Goal: Download file/media

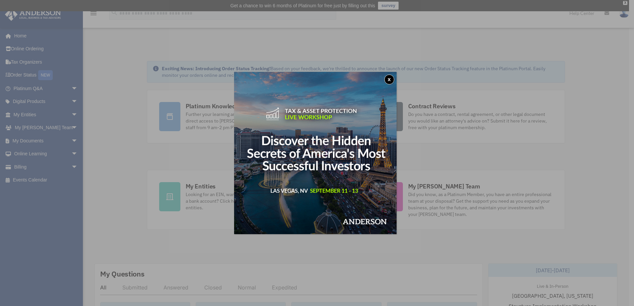
click at [391, 79] on button "x" at bounding box center [389, 80] width 10 height 10
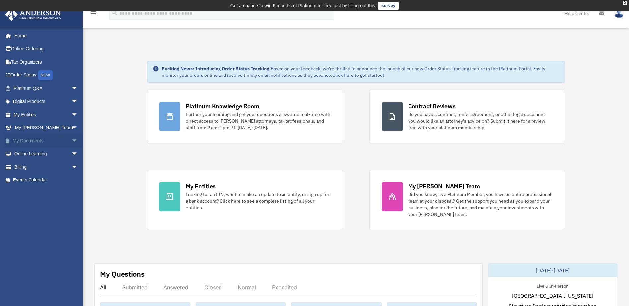
click at [71, 141] on span "arrow_drop_down" at bounding box center [77, 141] width 13 height 14
click at [33, 154] on link "Box" at bounding box center [48, 154] width 79 height 13
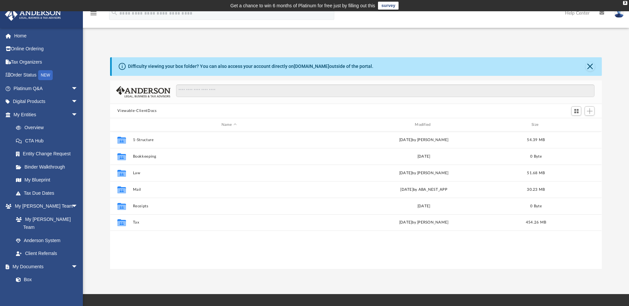
scroll to position [146, 487]
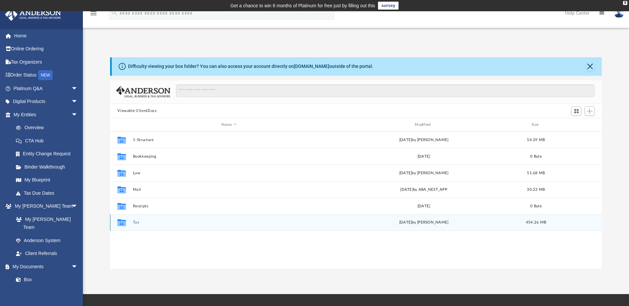
click at [135, 223] on button "Tax" at bounding box center [229, 223] width 192 height 4
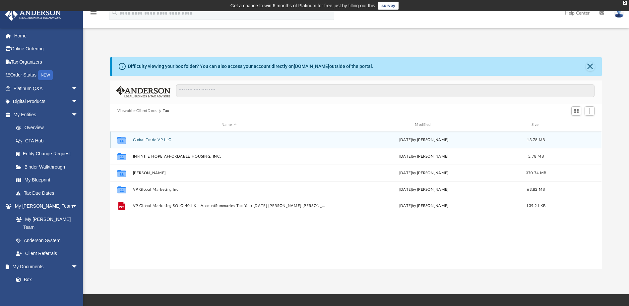
click at [151, 140] on button "Global Trade VP LLC" at bounding box center [229, 140] width 192 height 4
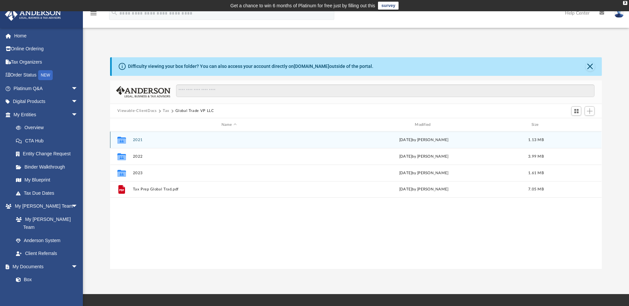
click at [138, 140] on button "2021" at bounding box center [229, 140] width 192 height 4
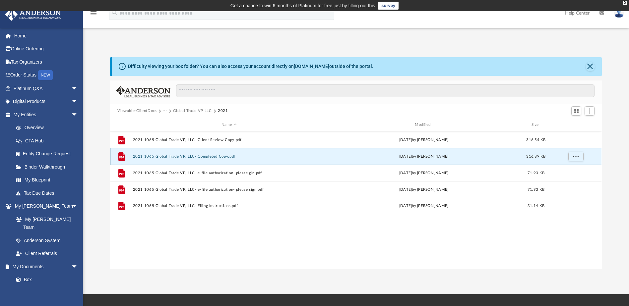
click at [200, 157] on button "2021 1065 Global Trade VP, LLC- Completed Copy.pdf" at bounding box center [229, 157] width 192 height 4
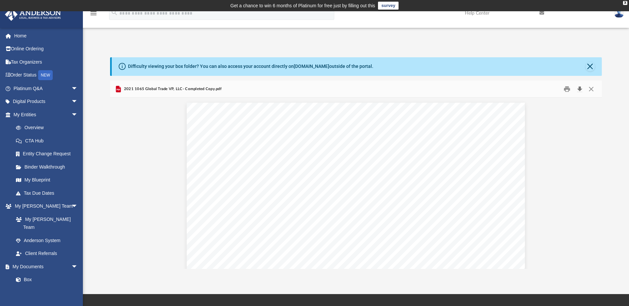
click at [581, 89] on button "Download" at bounding box center [580, 89] width 12 height 10
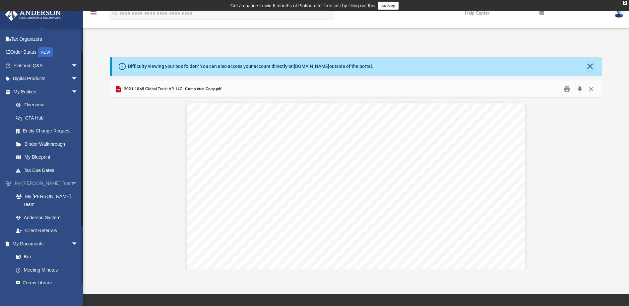
scroll to position [33, 0]
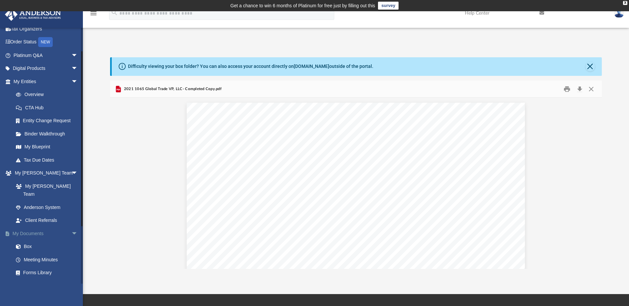
click at [71, 227] on span "arrow_drop_down" at bounding box center [77, 234] width 13 height 14
click at [71, 227] on span "arrow_drop_up" at bounding box center [77, 234] width 13 height 14
click at [35, 240] on link "Box" at bounding box center [48, 246] width 79 height 13
click at [22, 245] on span at bounding box center [22, 247] width 4 height 5
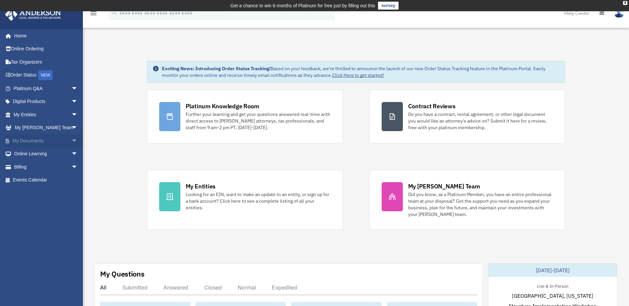
click at [71, 139] on span "arrow_drop_down" at bounding box center [77, 141] width 13 height 14
click at [33, 154] on link "Box" at bounding box center [48, 154] width 79 height 13
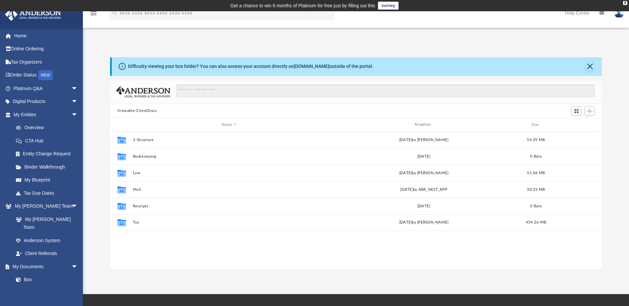
scroll to position [146, 487]
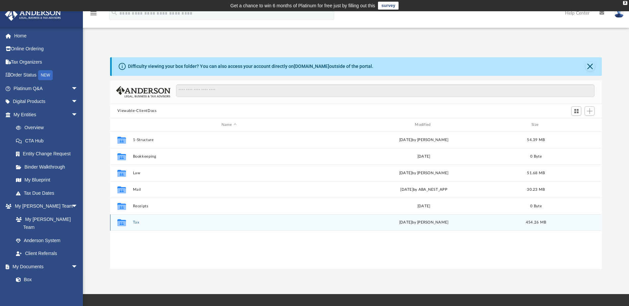
click at [138, 221] on button "Tax" at bounding box center [229, 223] width 192 height 4
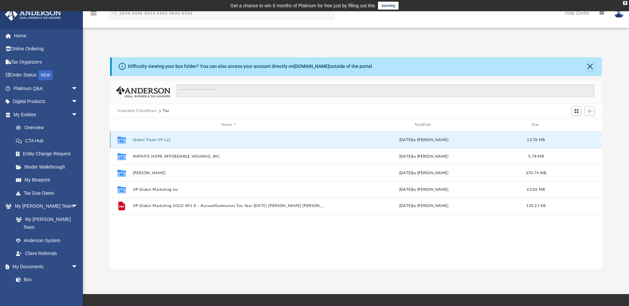
click at [150, 139] on button "Global Trade VP LLC" at bounding box center [229, 140] width 192 height 4
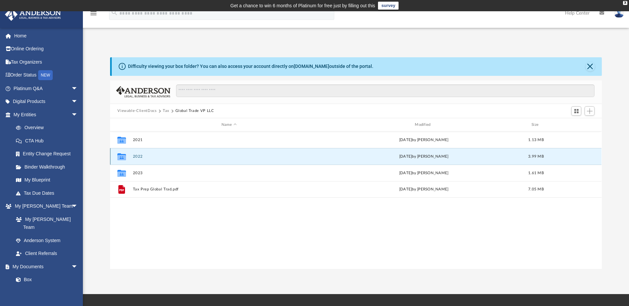
click at [139, 157] on button "2022" at bounding box center [229, 157] width 192 height 4
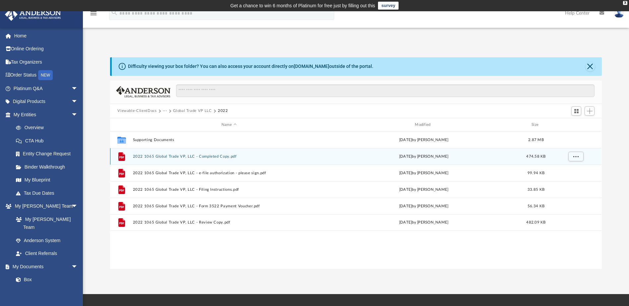
click at [183, 156] on button "2022 1065 Global Trade VP, LLC - Completed Copy.pdf" at bounding box center [229, 157] width 192 height 4
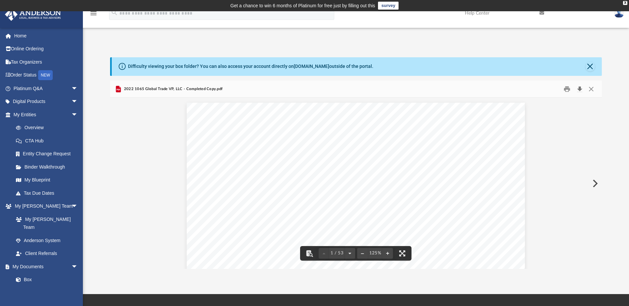
click at [580, 89] on button "Download" at bounding box center [580, 89] width 12 height 10
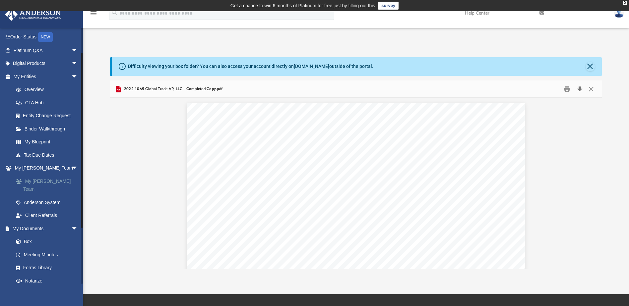
scroll to position [66, 0]
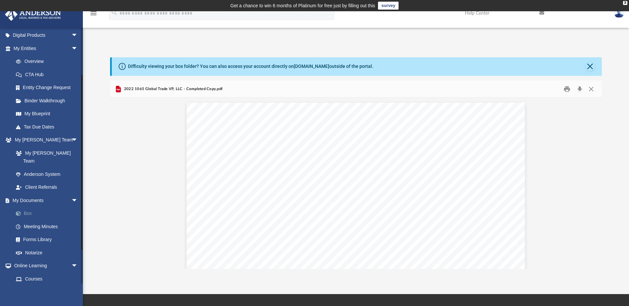
click at [28, 207] on link "Box" at bounding box center [48, 213] width 79 height 13
click at [26, 207] on link "Box" at bounding box center [48, 213] width 79 height 13
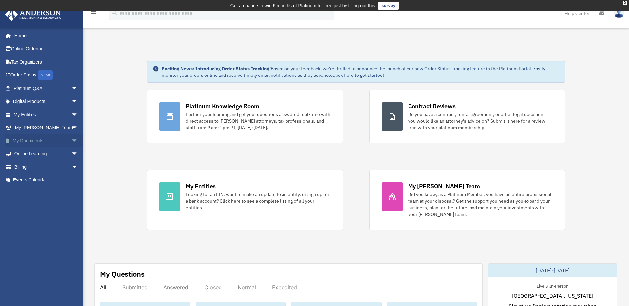
click at [28, 140] on link "My Documents arrow_drop_down" at bounding box center [46, 140] width 83 height 13
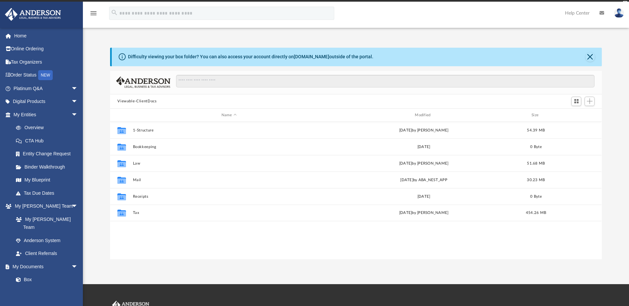
scroll to position [146, 487]
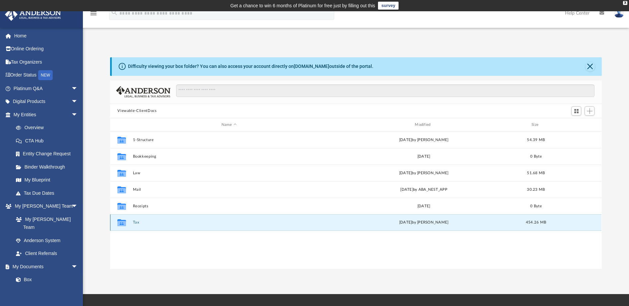
click at [139, 224] on button "Tax" at bounding box center [229, 223] width 192 height 4
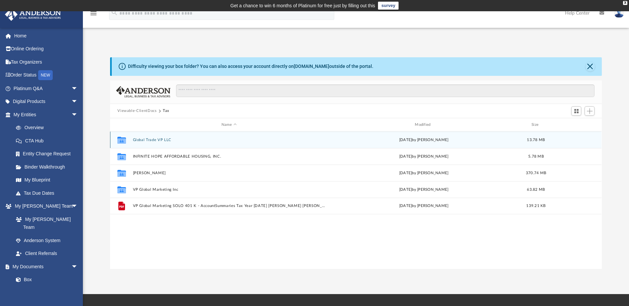
click at [144, 139] on button "Global Trade VP LLC" at bounding box center [229, 140] width 192 height 4
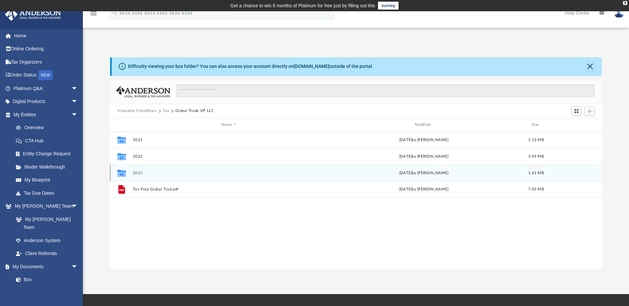
click at [139, 175] on button "2023" at bounding box center [229, 173] width 192 height 4
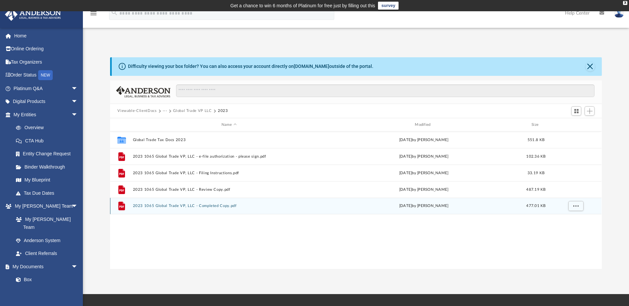
click at [201, 207] on button "2023 1065 Global Trade VP, LLC - Completed Copy.pdf" at bounding box center [229, 206] width 192 height 4
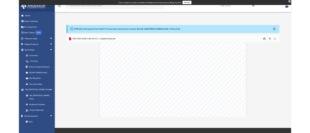
scroll to position [597, 0]
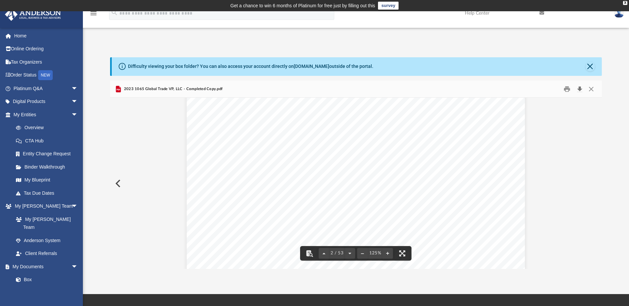
click at [579, 88] on button "Download" at bounding box center [580, 89] width 12 height 10
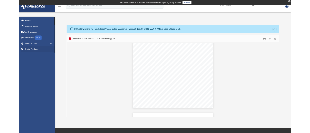
scroll to position [251, 0]
